Goal: Information Seeking & Learning: Learn about a topic

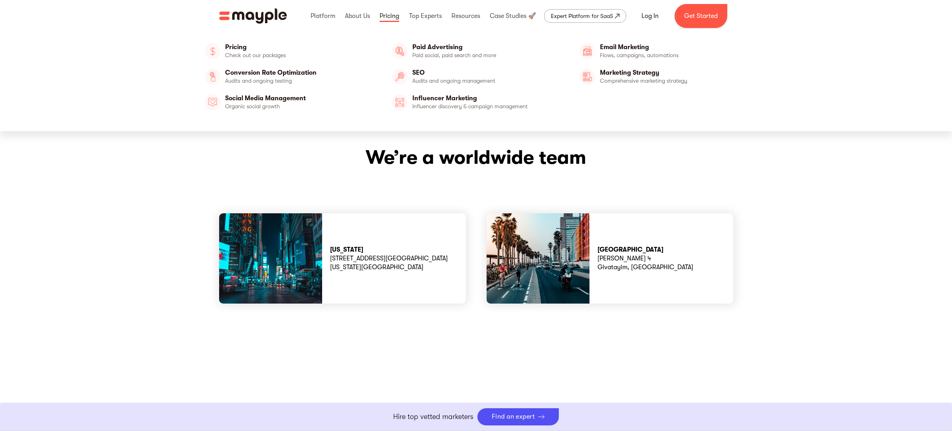
click at [383, 19] on link at bounding box center [389, 16] width 24 height 26
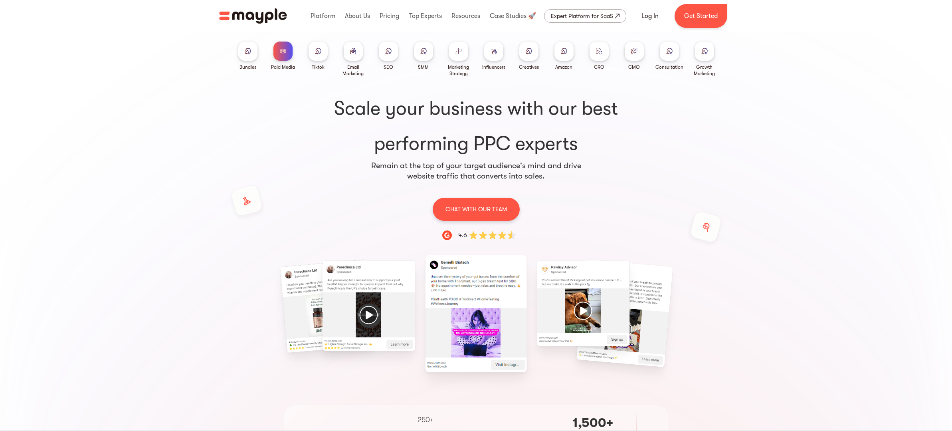
click at [462, 53] on div at bounding box center [458, 51] width 19 height 19
